Goal: Transaction & Acquisition: Download file/media

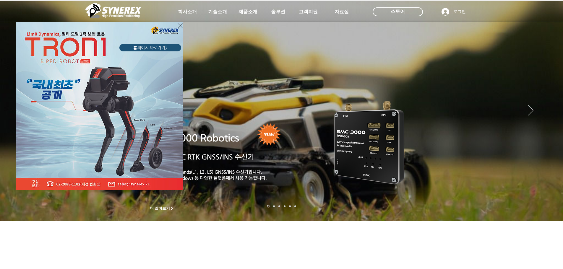
click at [339, 12] on div "LimX Dinamics" at bounding box center [281, 134] width 563 height 269
click at [343, 12] on div "LimX Dinamics" at bounding box center [281, 134] width 563 height 269
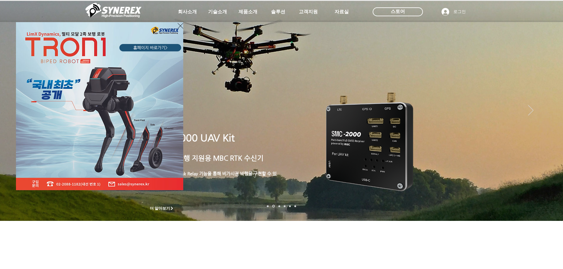
click at [182, 25] on icon "사이트로 돌아가기" at bounding box center [181, 25] width 6 height 7
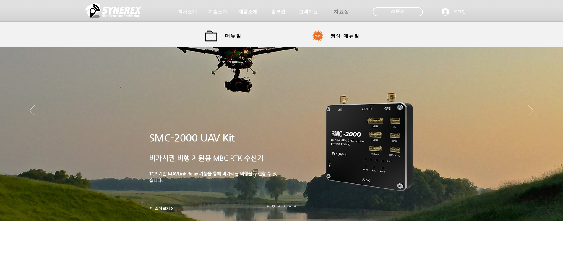
click at [339, 12] on span "자료실" at bounding box center [342, 12] width 16 height 6
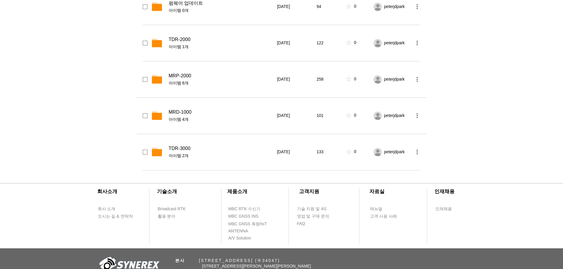
scroll to position [117, 0]
